Goal: Check status: Check status

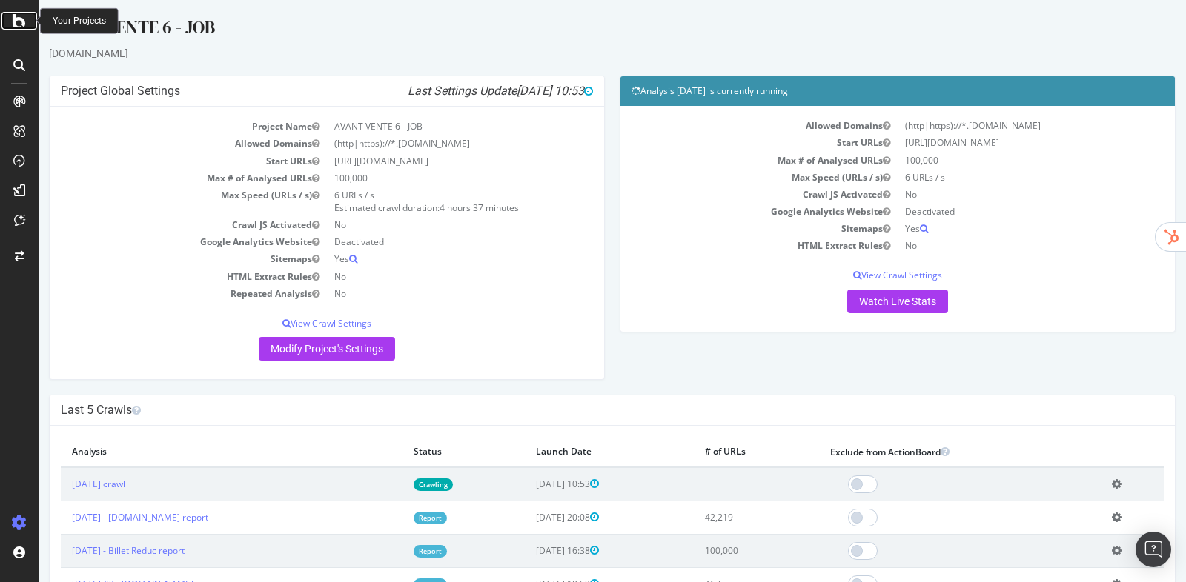
click at [20, 24] on icon at bounding box center [19, 21] width 13 height 18
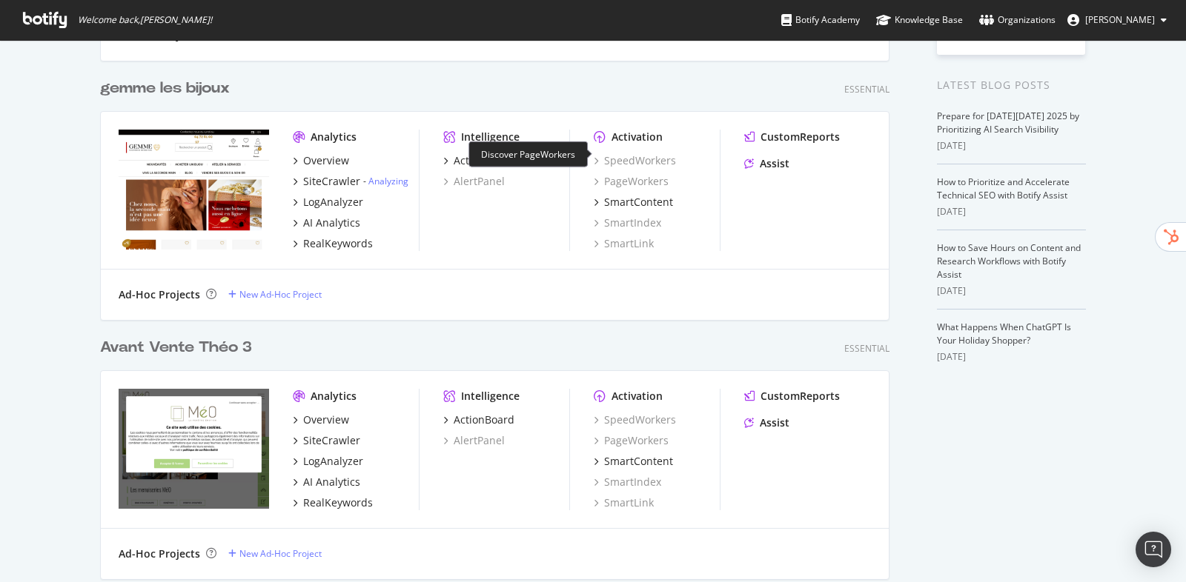
scroll to position [319, 0]
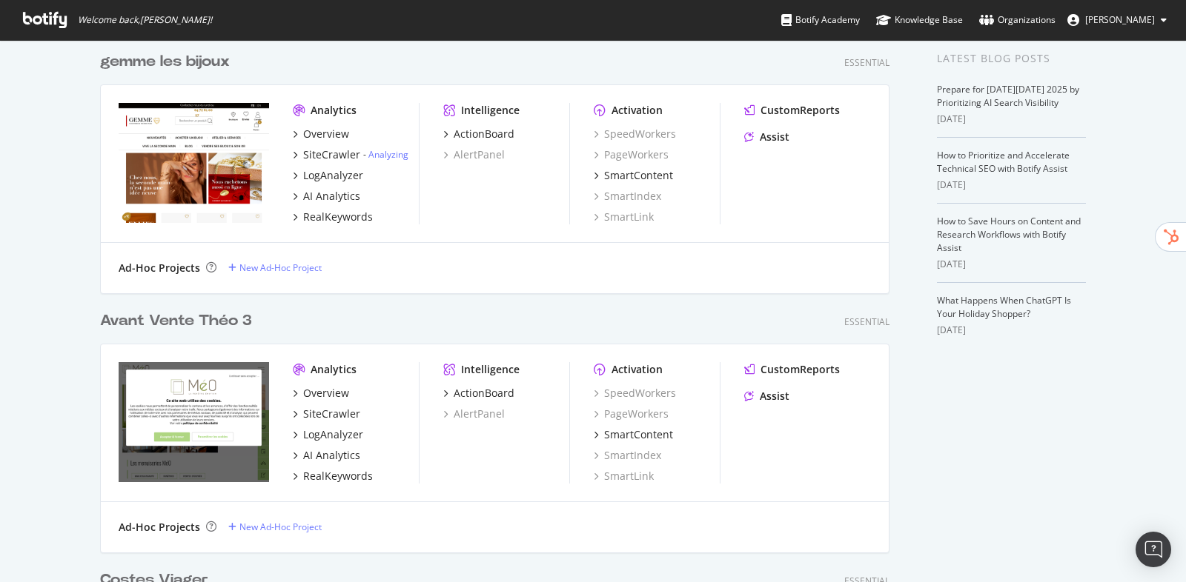
click at [182, 68] on div "gemme les bijoux" at bounding box center [165, 61] width 130 height 21
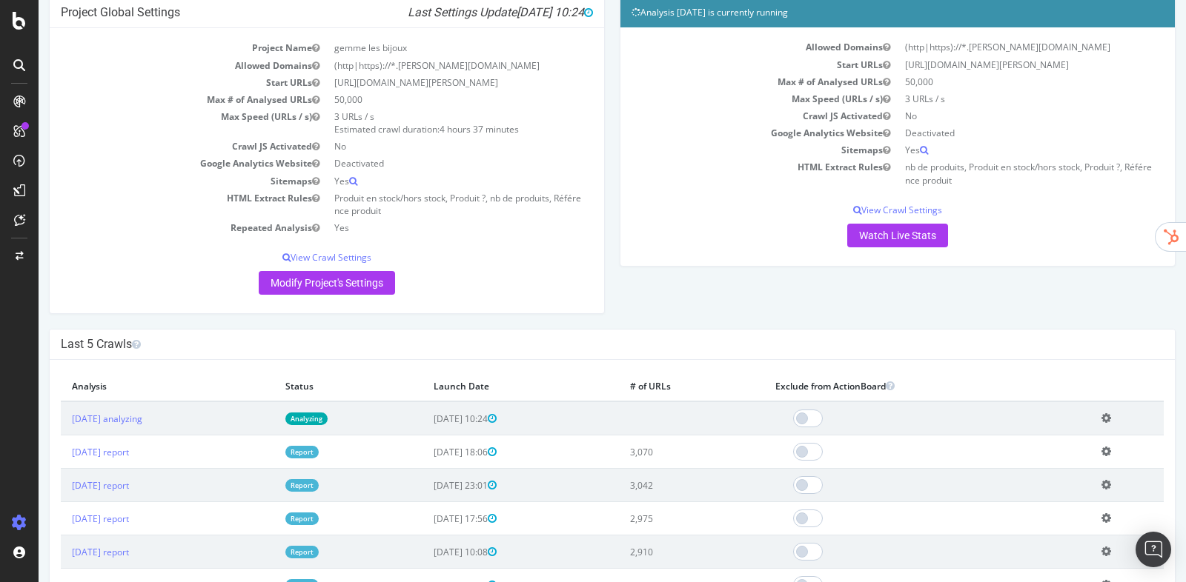
scroll to position [145, 0]
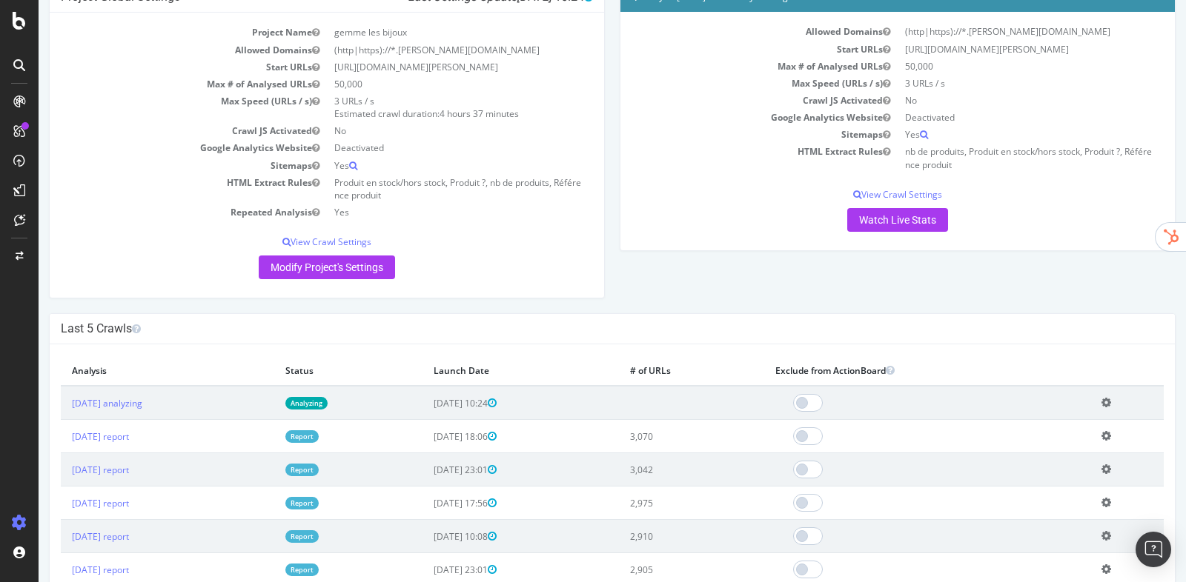
click at [319, 438] on link "Report" at bounding box center [301, 436] width 33 height 13
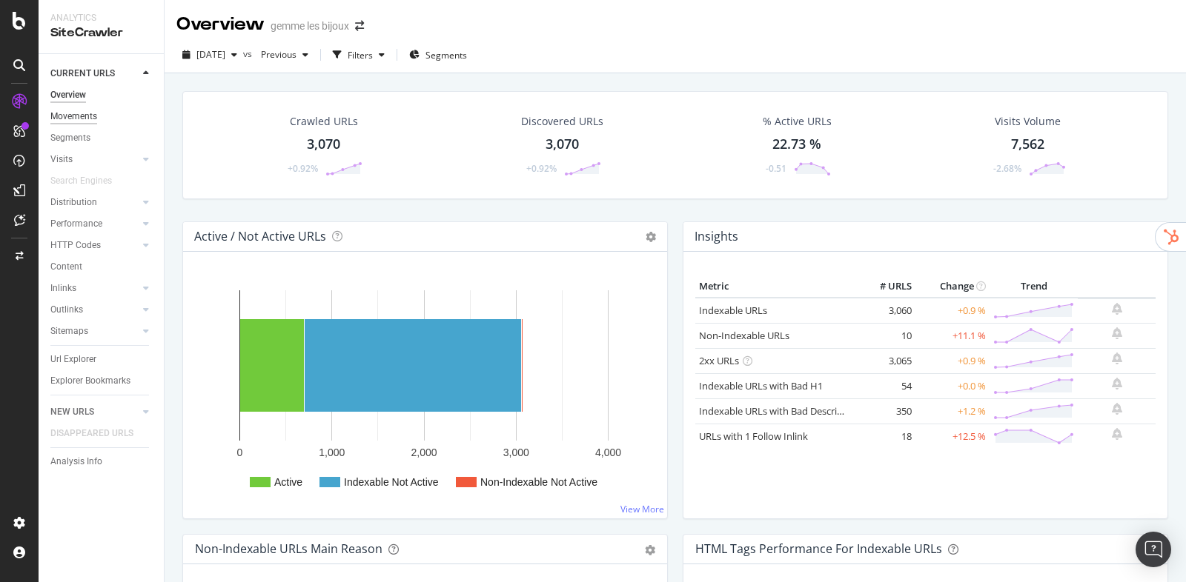
click at [87, 111] on div "Movements" at bounding box center [73, 117] width 47 height 16
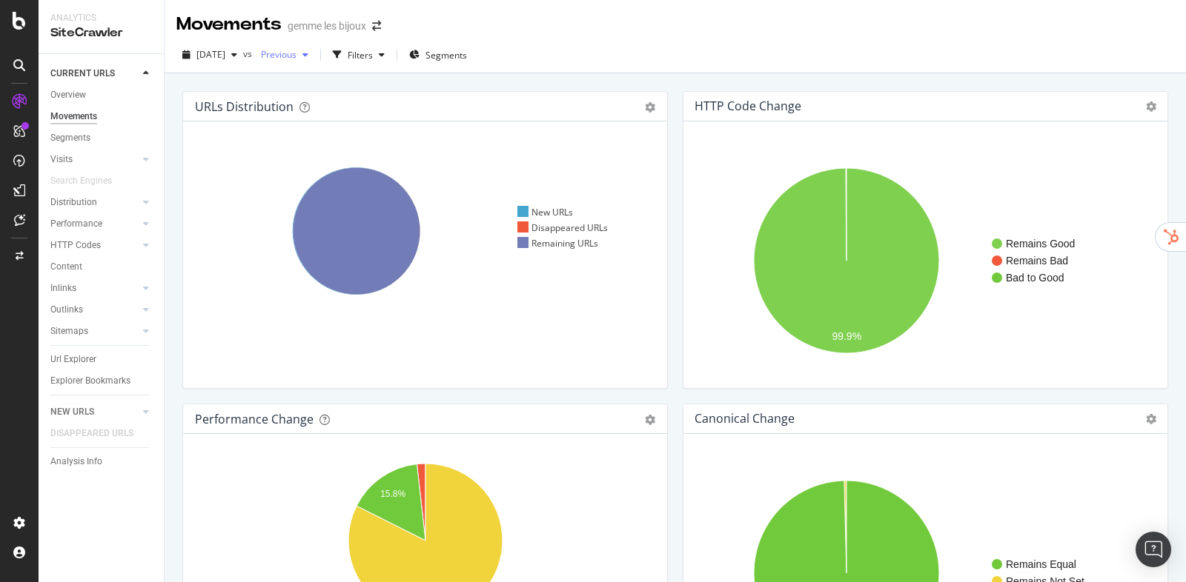
click at [296, 61] on span "Previous" at bounding box center [275, 54] width 41 height 13
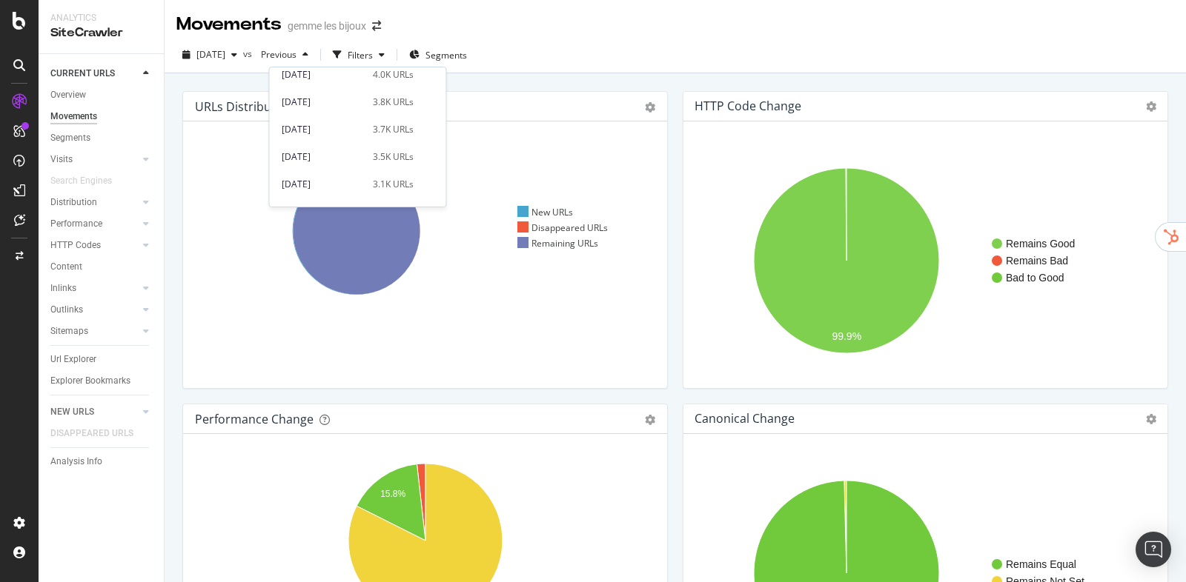
scroll to position [708, 0]
click at [406, 159] on div "3.1K URLs" at bounding box center [393, 163] width 41 height 13
